Goal: Transaction & Acquisition: Purchase product/service

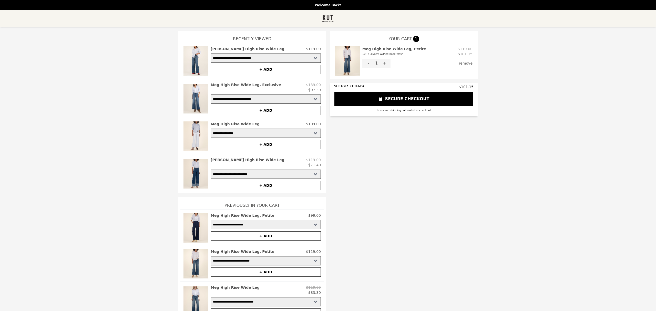
select select "**********"
click at [385, 49] on h2 "Meg High Rise Wide Leg, Petite 10P / Loyalty W/Med Base Wash" at bounding box center [394, 51] width 64 height 10
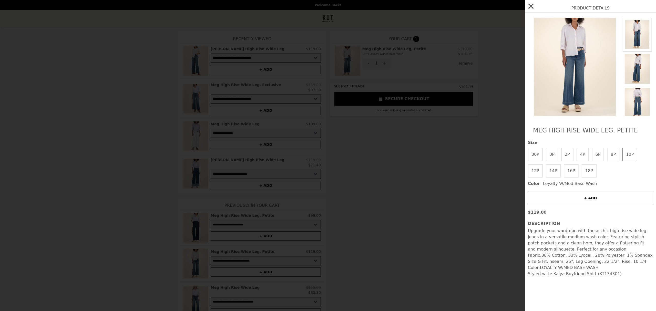
click at [568, 71] on img at bounding box center [575, 67] width 94 height 98
drag, startPoint x: 568, startPoint y: 71, endPoint x: 567, endPoint y: 92, distance: 21.0
click at [568, 71] on img at bounding box center [575, 67] width 94 height 98
click at [568, 131] on h2 "Meg High Rise Wide Leg, Petite" at bounding box center [590, 130] width 115 height 8
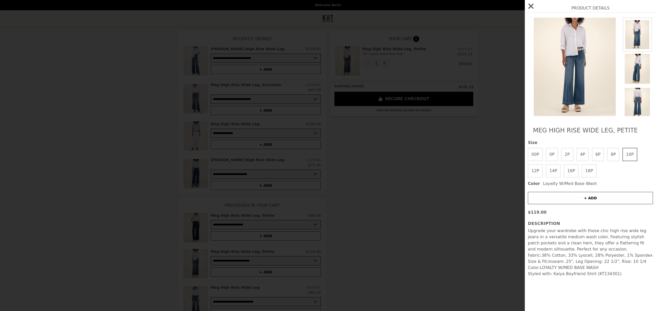
click at [546, 131] on h2 "Meg High Rise Wide Leg, Petite" at bounding box center [590, 130] width 115 height 8
drag, startPoint x: 546, startPoint y: 131, endPoint x: 544, endPoint y: 134, distance: 3.3
click at [546, 131] on h2 "Meg High Rise Wide Leg, Petite" at bounding box center [590, 130] width 115 height 8
click at [472, 120] on div "Product Details Meg High Rise Wide Leg, Petite Size 00P 0P 2P 4P 6P 8P 10P 12P …" at bounding box center [328, 155] width 656 height 311
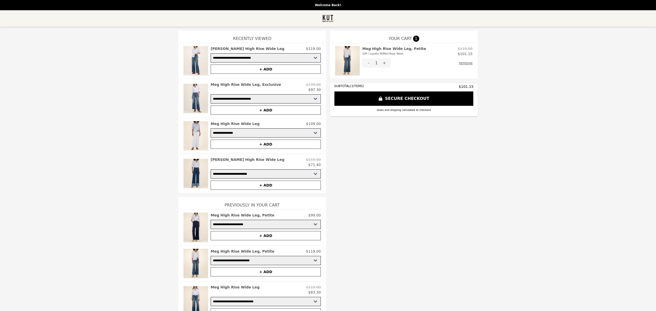
scroll to position [10, 0]
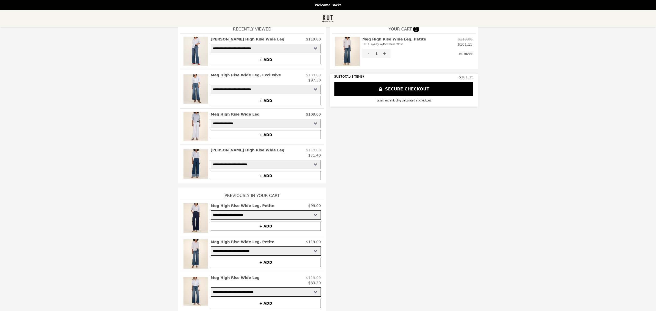
click at [239, 277] on h2 "Meg High Rise Wide Leg" at bounding box center [234, 277] width 49 height 5
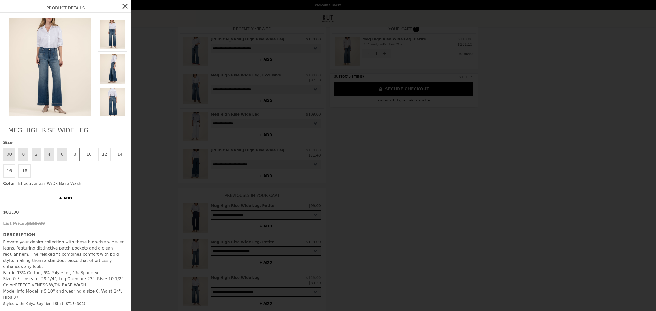
click at [59, 76] on img at bounding box center [50, 67] width 94 height 98
click at [45, 131] on h2 "Meg High Rise Wide Leg" at bounding box center [65, 130] width 115 height 8
click at [455, 208] on div "Product Details Meg High Rise Wide Leg Size 00 0 2 4 6 8 10 12 14 16 18 Color E…" at bounding box center [328, 155] width 656 height 311
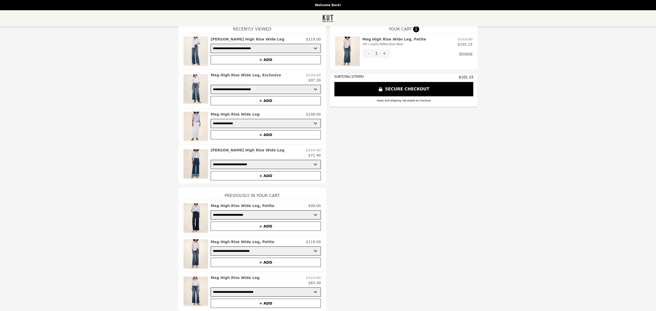
click at [372, 38] on h2 "Meg High Rise Wide Leg, Petite 10P / Loyalty W/Med Base Wash" at bounding box center [394, 42] width 64 height 10
click at [386, 38] on h2 "Meg High Rise Wide Leg, Petite 10P / Loyalty W/Med Base Wash" at bounding box center [394, 42] width 64 height 10
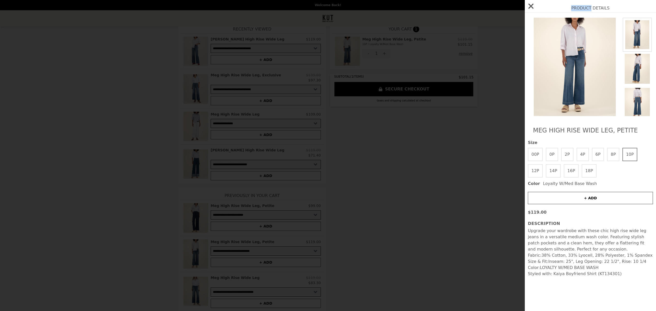
click at [386, 38] on div "Product Details Meg High Rise Wide Leg, Petite Size 00P 0P 2P 4P 6P 8P 10P 12P …" at bounding box center [328, 155] width 656 height 311
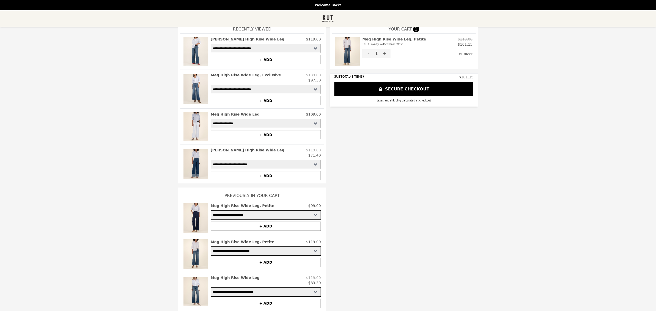
click at [386, 38] on h2 "Meg High Rise Wide Leg, Petite 10P / Loyalty W/Med Base Wash" at bounding box center [394, 42] width 64 height 10
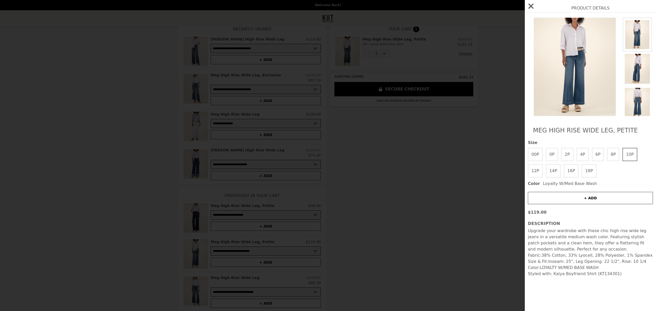
click at [393, 94] on div "Product Details Meg High Rise Wide Leg, Petite Size 00P 0P 2P 4P 6P 8P 10P 12P …" at bounding box center [328, 155] width 656 height 311
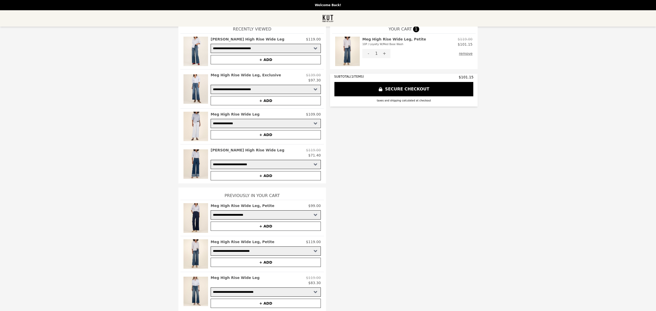
click at [239, 277] on h2 "Meg High Rise Wide Leg" at bounding box center [234, 277] width 49 height 5
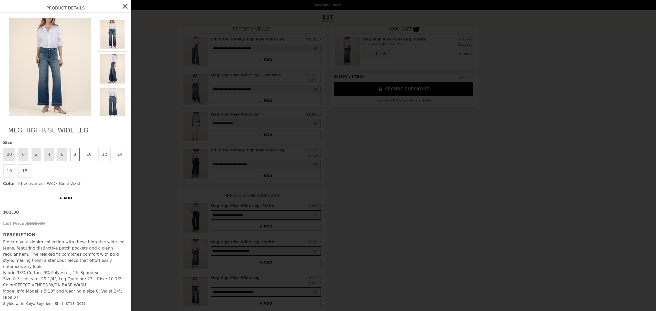
click at [78, 199] on button "+ ADD" at bounding box center [65, 198] width 125 height 12
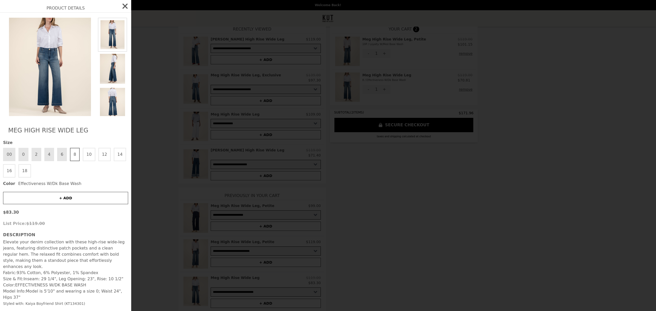
click at [89, 156] on button "10" at bounding box center [89, 154] width 12 height 13
click at [83, 197] on button "+ ADD" at bounding box center [65, 198] width 125 height 12
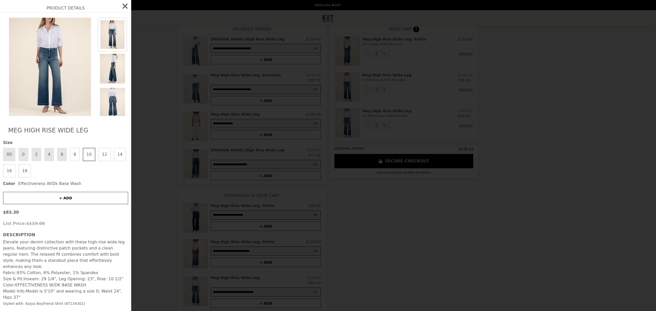
click at [589, 24] on div "Product Details Meg High Rise Wide Leg Size 00 0 2 4 6 8 10 12 14 16 18 Color E…" at bounding box center [328, 155] width 656 height 311
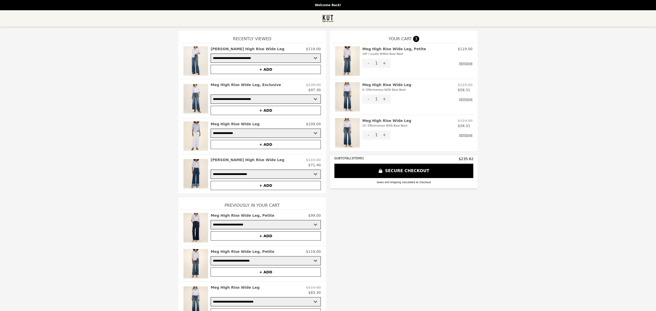
scroll to position [0, 0]
click at [384, 85] on h2 "Meg High Rise Wide Leg 8 / Effectiveness W/Dk Base Wash" at bounding box center [386, 87] width 49 height 10
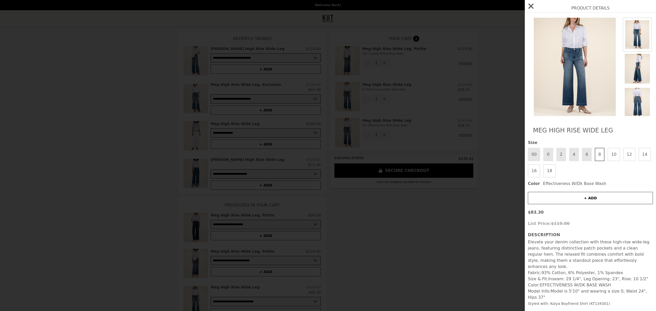
click at [457, 60] on div "Product Details Meg High Rise Wide Leg Size 00 0 2 4 6 8 10 12 14 16 18 Color E…" at bounding box center [328, 155] width 656 height 311
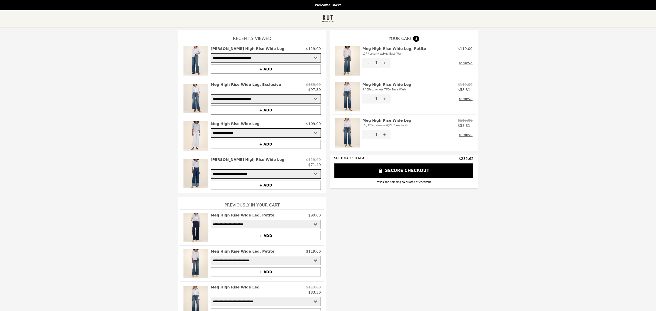
click at [386, 49] on h2 "Meg High Rise Wide Leg, Petite 10P / Loyalty W/Med Base Wash" at bounding box center [394, 51] width 64 height 10
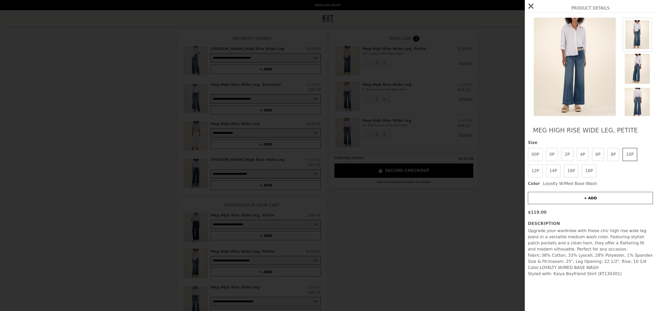
click at [477, 45] on div "Product Details Meg High Rise Wide Leg, Petite Size 00P 0P 2P 4P 6P 8P 10P 12P …" at bounding box center [328, 155] width 656 height 311
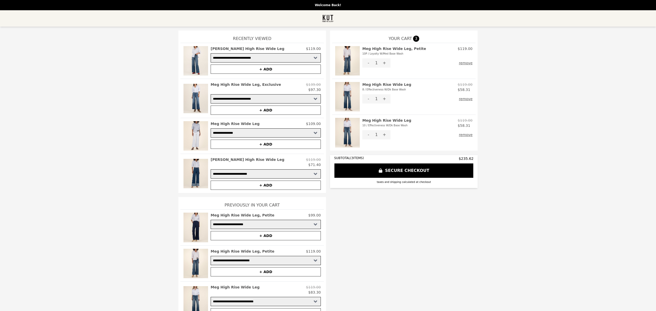
scroll to position [1, 0]
click at [242, 84] on h2 "Meg High Rise Wide Leg, Exclusive" at bounding box center [245, 84] width 70 height 5
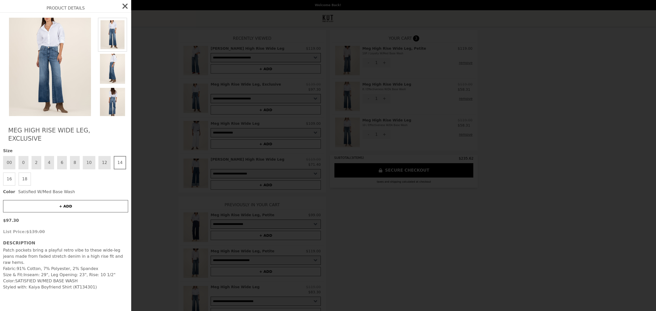
click at [242, 84] on div "Product Details Meg High Rise Wide Leg, Exclusive Size 00 0 2 4 6 8 10 12 14 16…" at bounding box center [328, 155] width 656 height 311
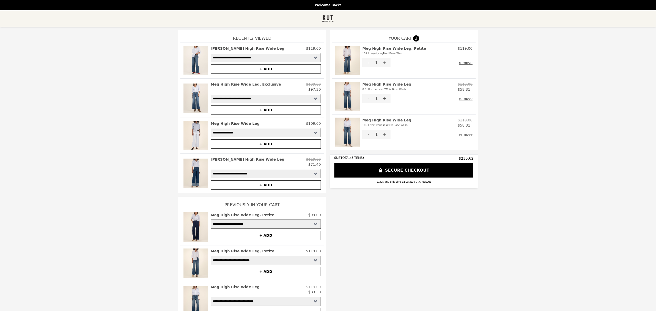
click at [236, 48] on h2 "[PERSON_NAME] High Rise Wide Leg" at bounding box center [247, 48] width 74 height 5
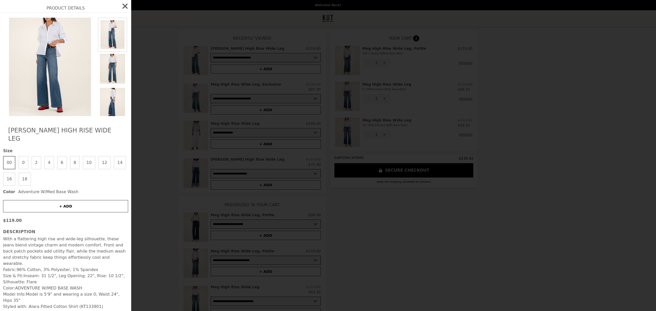
click at [236, 48] on div "Product Details [PERSON_NAME] High Rise Wide Leg Size 00 0 2 4 6 8 10 12 14 16 …" at bounding box center [328, 155] width 656 height 311
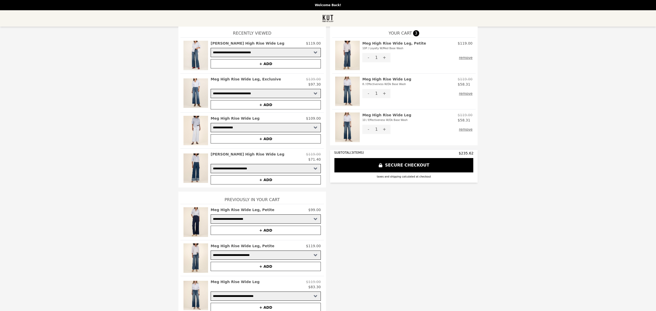
scroll to position [0, 0]
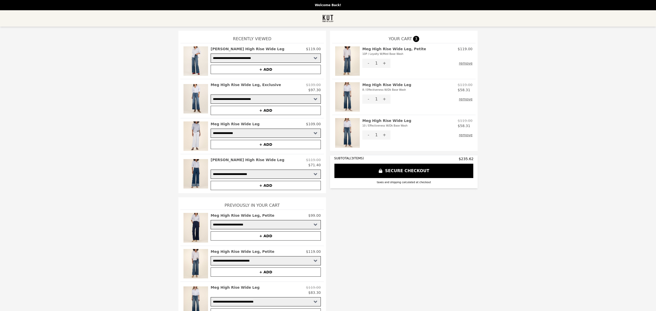
click at [381, 49] on h2 "Meg High Rise Wide Leg, Petite 10P / Loyalty W/Med Base Wash" at bounding box center [394, 51] width 64 height 10
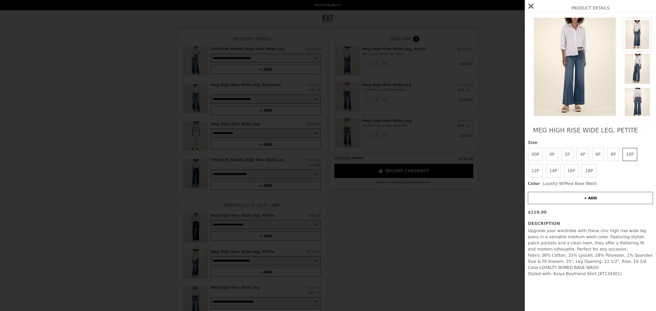
click at [381, 49] on h2 "Meg High Rise Wide Leg, Petite 10P / Loyalty W/Med Base Wash" at bounding box center [394, 51] width 64 height 10
click at [562, 89] on img at bounding box center [575, 67] width 94 height 98
click at [556, 128] on h2 "Meg High Rise Wide Leg, Petite" at bounding box center [590, 130] width 115 height 8
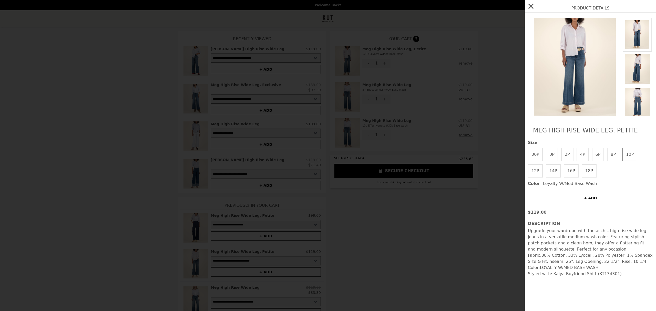
click at [621, 177] on div "00P 0P 2P 4P 6P 8P 10P 12P 14P 16P 18P" at bounding box center [590, 163] width 125 height 30
drag, startPoint x: 596, startPoint y: 130, endPoint x: 526, endPoint y: 133, distance: 70.7
click at [526, 133] on div "Meg High Rise Wide Leg, Petite Size 00P 0P 2P 4P 6P 8P 10P 12P 14P 16P 18P Colo…" at bounding box center [589, 162] width 131 height 298
click at [612, 129] on h2 "Meg High Rise Wide Leg, Petite" at bounding box center [590, 130] width 115 height 8
drag, startPoint x: 604, startPoint y: 131, endPoint x: 530, endPoint y: 134, distance: 73.6
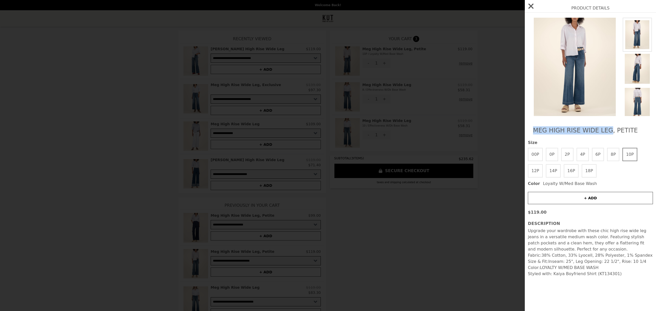
click at [530, 134] on div "Meg High Rise Wide Leg, Petite Size 00P 0P 2P 4P 6P 8P 10P 12P 14P 16P 18P Colo…" at bounding box center [589, 162] width 131 height 298
copy h2 "Meg High Rise Wide Leg"
click at [530, 6] on icon "button" at bounding box center [530, 6] width 5 height 5
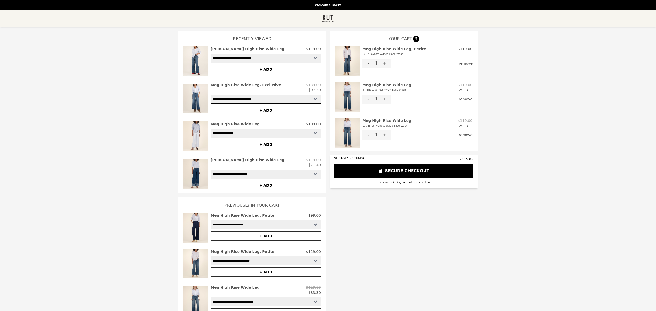
click at [591, 85] on div "**********" at bounding box center [327, 176] width 647 height 290
click at [591, 86] on div "**********" at bounding box center [327, 176] width 647 height 290
click at [240, 49] on h2 "[PERSON_NAME] High Rise Wide Leg" at bounding box center [247, 48] width 74 height 5
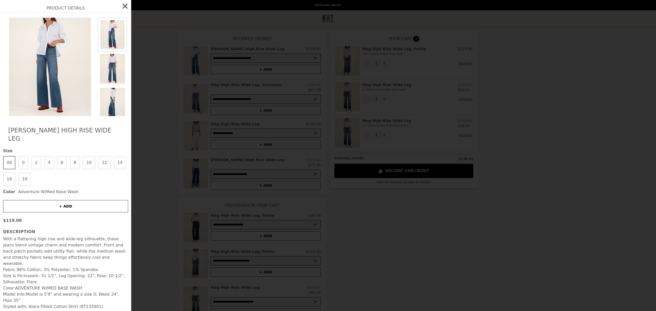
click at [124, 7] on icon "button" at bounding box center [124, 6] width 5 height 5
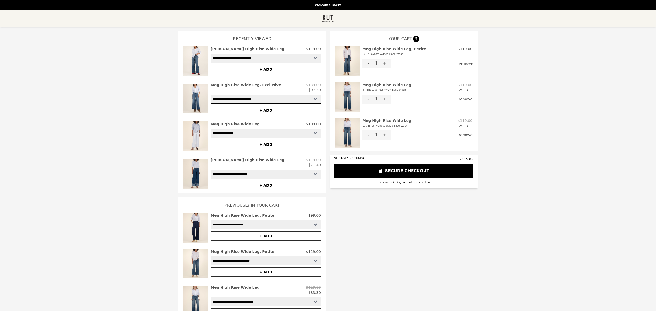
click at [327, 18] on img at bounding box center [328, 18] width 12 height 10
